Goal: Information Seeking & Learning: Learn about a topic

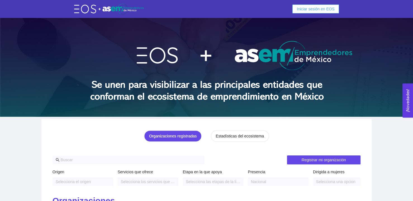
click at [314, 8] on span "Iniciar sesión en EOS" at bounding box center [316, 9] width 38 height 6
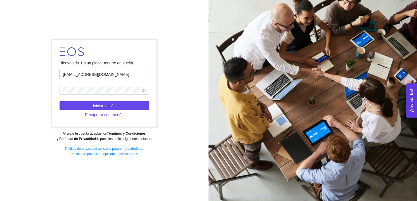
type input "[EMAIL_ADDRESS][DOMAIN_NAME]"
click at [111, 103] on span "Iniciar sesión" at bounding box center [104, 106] width 23 height 6
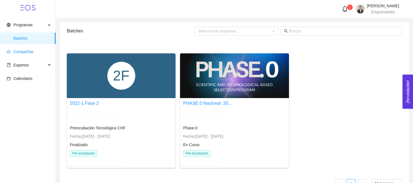
click at [24, 51] on span "Compañías" at bounding box center [23, 51] width 20 height 4
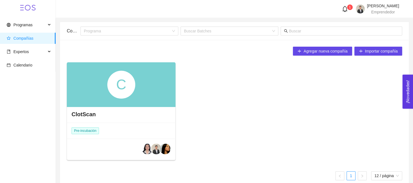
scroll to position [8, 0]
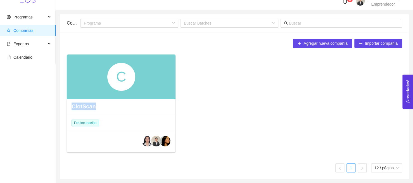
drag, startPoint x: 124, startPoint y: 87, endPoint x: 95, endPoint y: 104, distance: 33.7
click at [95, 104] on div "C ClotScan Pre-incubación" at bounding box center [121, 103] width 109 height 98
click at [136, 90] on div "C" at bounding box center [121, 76] width 109 height 45
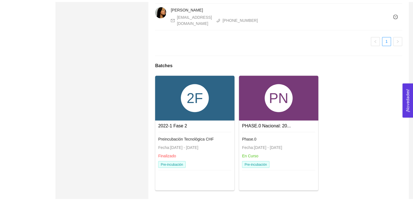
scroll to position [437, 0]
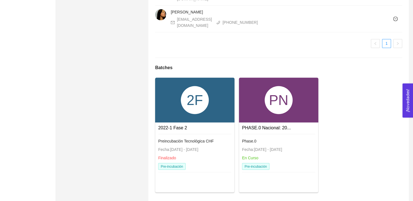
click at [288, 86] on div "PN" at bounding box center [279, 100] width 28 height 28
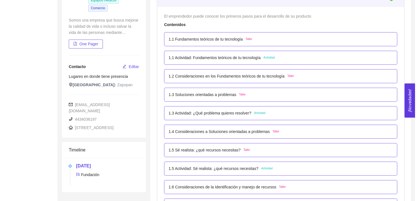
scroll to position [95, 0]
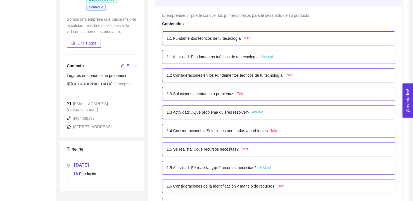
click at [219, 168] on p "1.5 Actividad: Sé realista: ¿qué recursos necesitas?" at bounding box center [212, 167] width 90 height 6
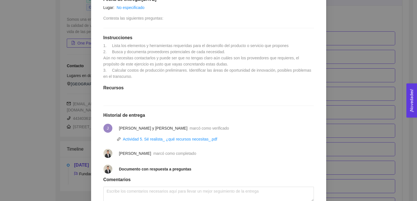
scroll to position [170, 0]
